Goal: Transaction & Acquisition: Purchase product/service

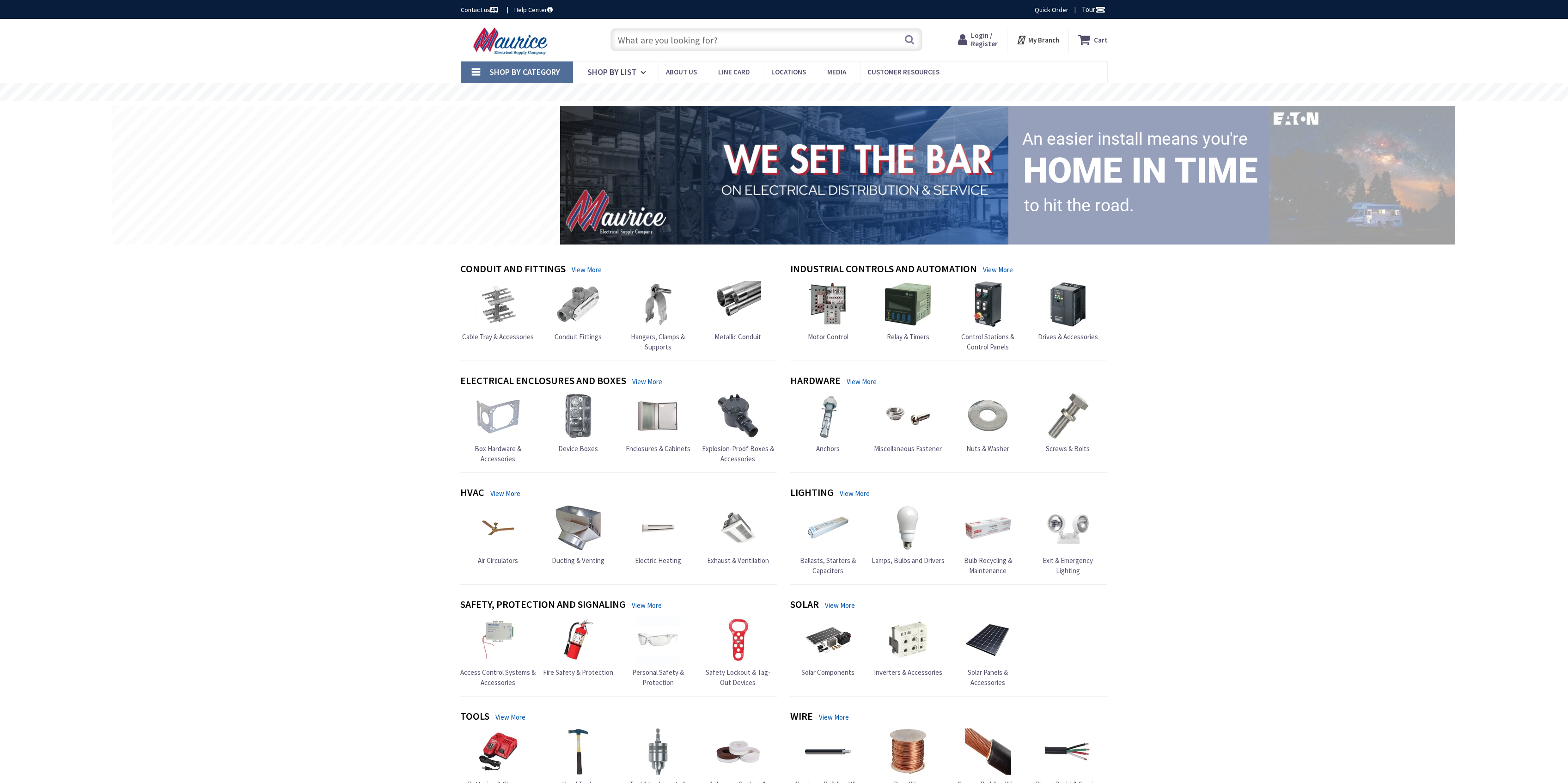
click at [982, 35] on span "Login / Register" at bounding box center [984, 40] width 27 height 17
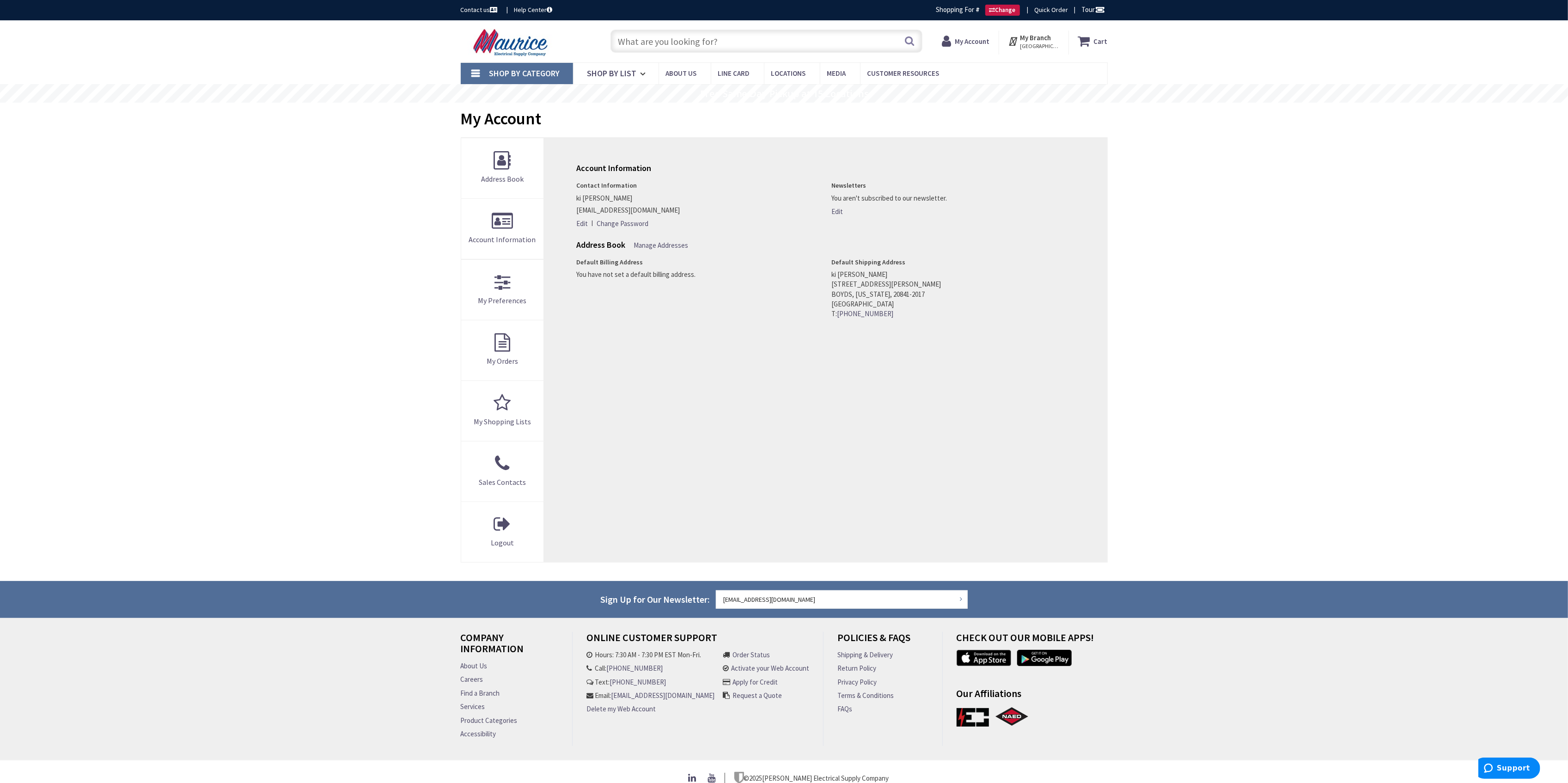
click at [867, 44] on input "text" at bounding box center [766, 41] width 312 height 23
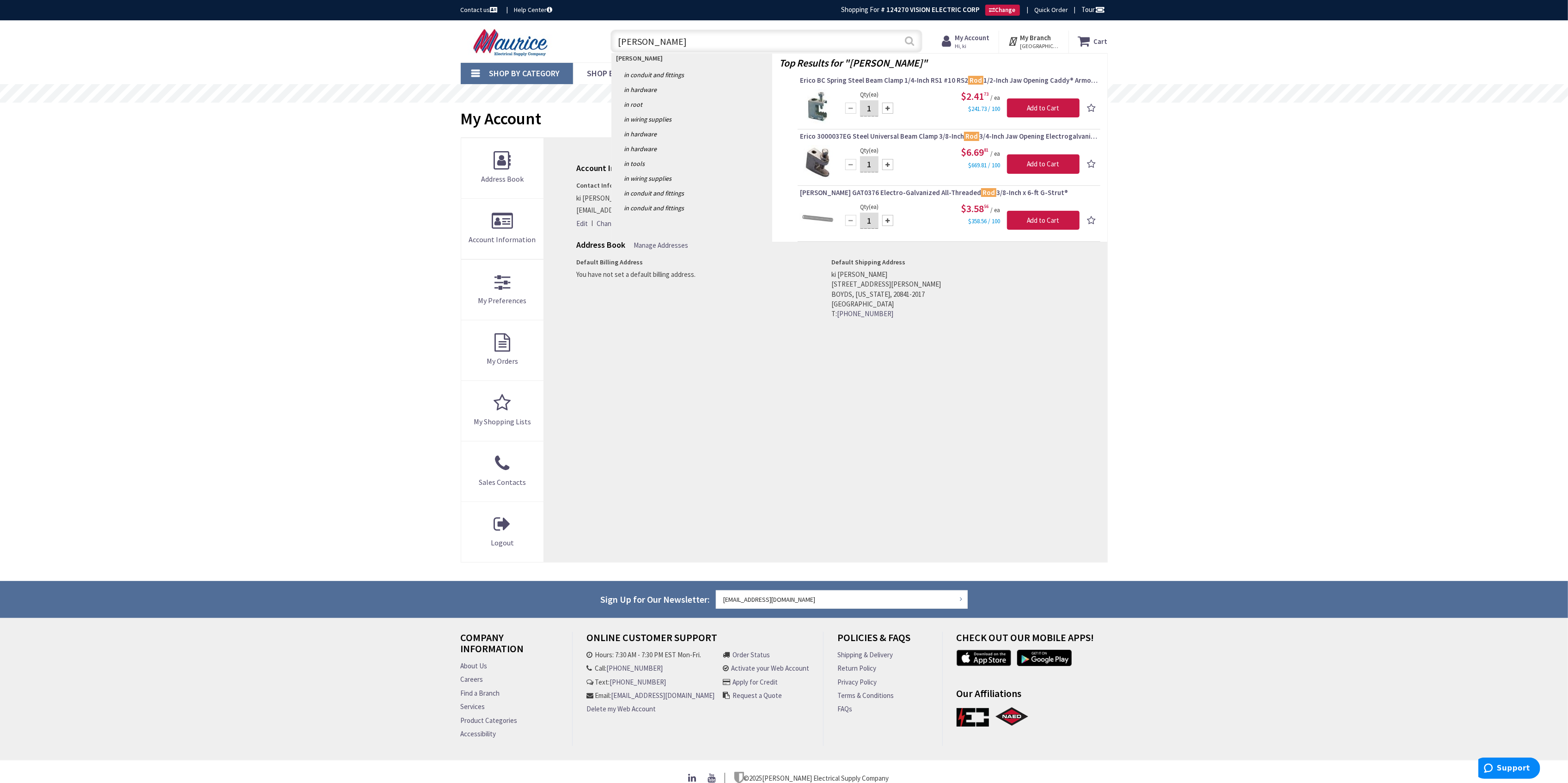
type input "backer rod"
click at [910, 41] on button "Search" at bounding box center [909, 41] width 12 height 21
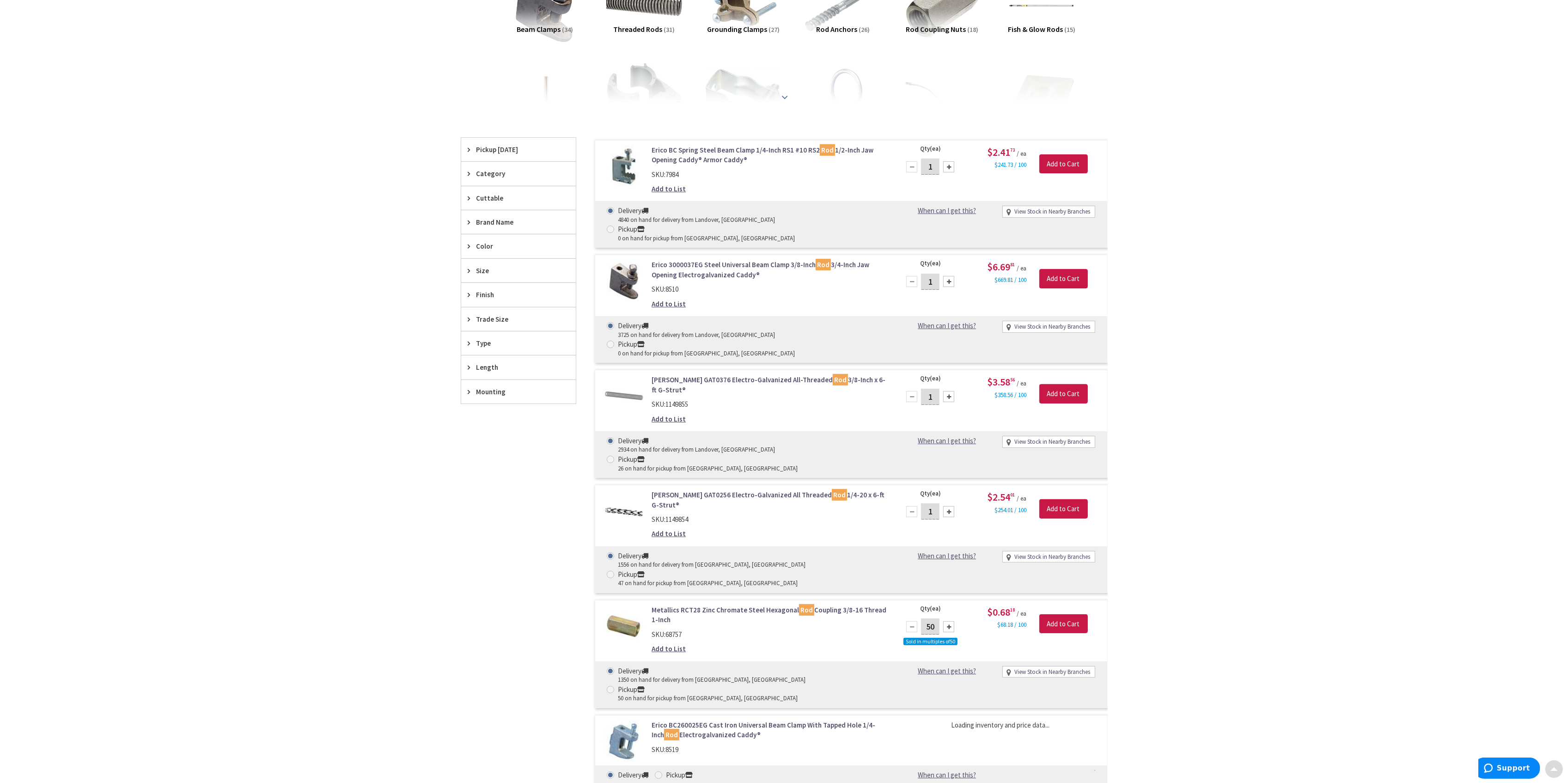
scroll to position [231, 0]
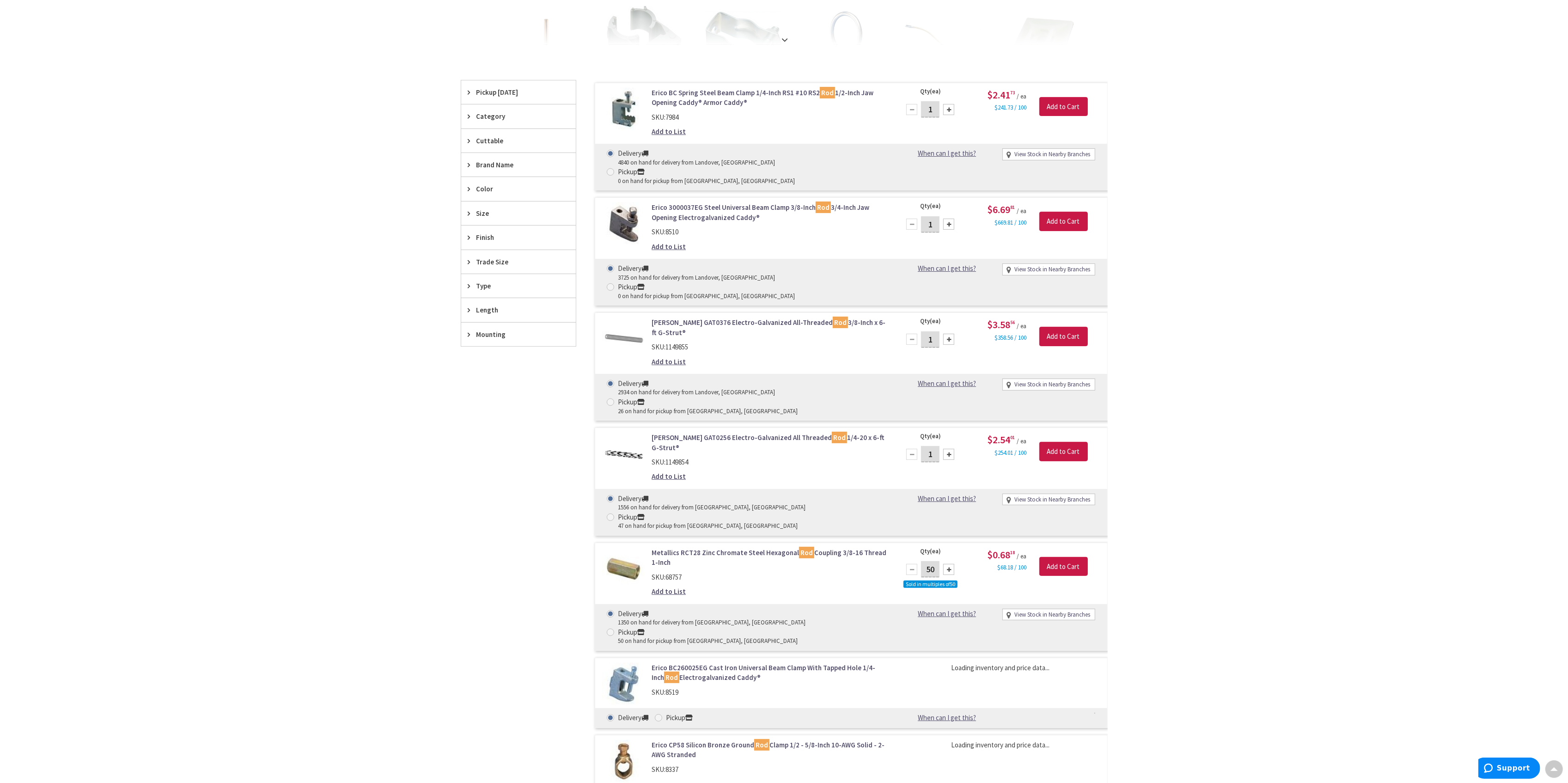
drag, startPoint x: 709, startPoint y: 145, endPoint x: 715, endPoint y: 135, distance: 11.7
